Goal: Information Seeking & Learning: Learn about a topic

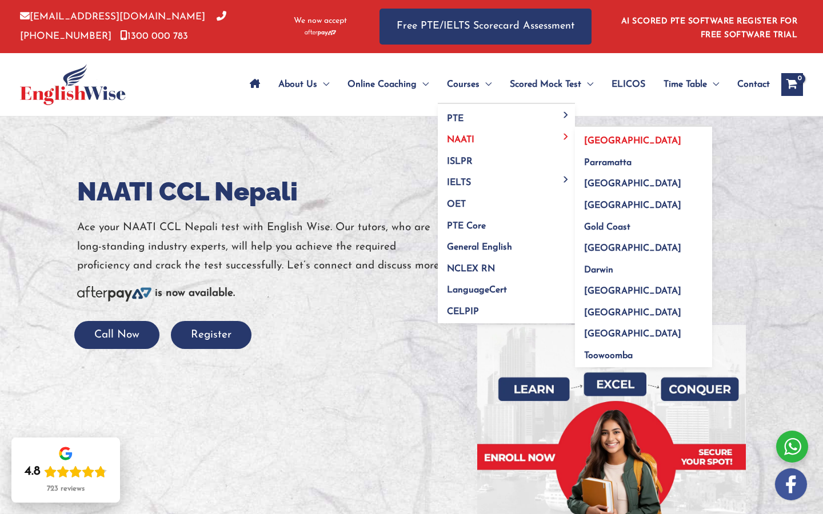
click at [645, 142] on link "[GEOGRAPHIC_DATA]" at bounding box center [643, 138] width 137 height 22
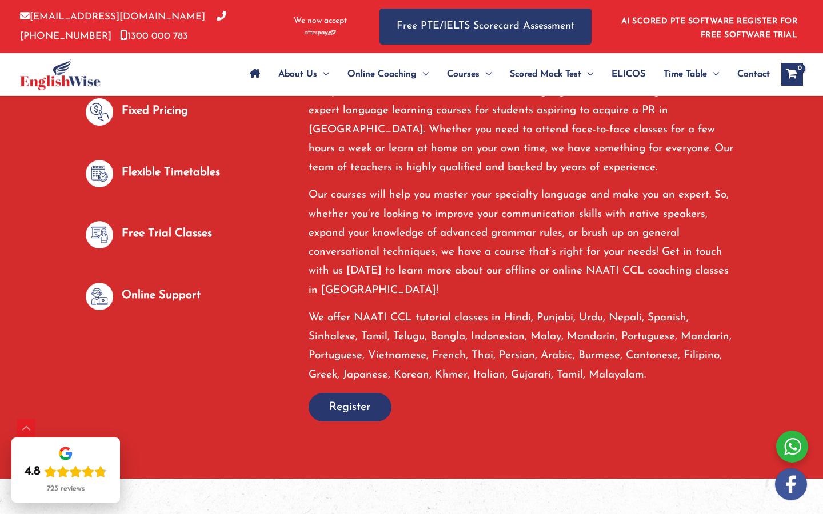
scroll to position [748, 0]
click at [181, 230] on p "Free Trial Classes" at bounding box center [167, 234] width 90 height 19
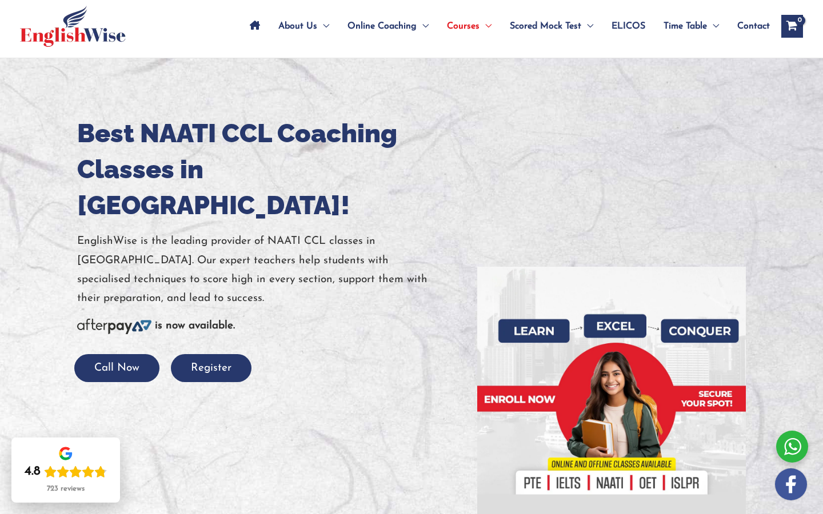
scroll to position [0, 0]
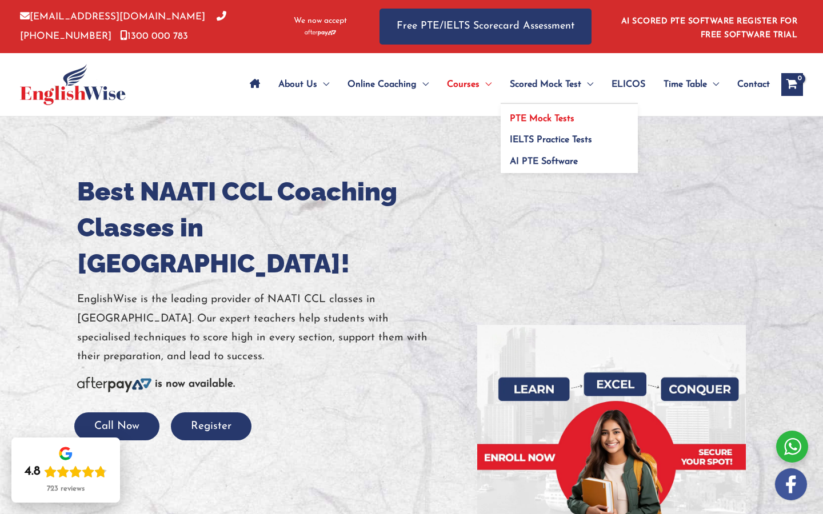
click at [548, 119] on span "PTE Mock Tests" at bounding box center [542, 118] width 65 height 9
